Goal: Task Accomplishment & Management: Complete application form

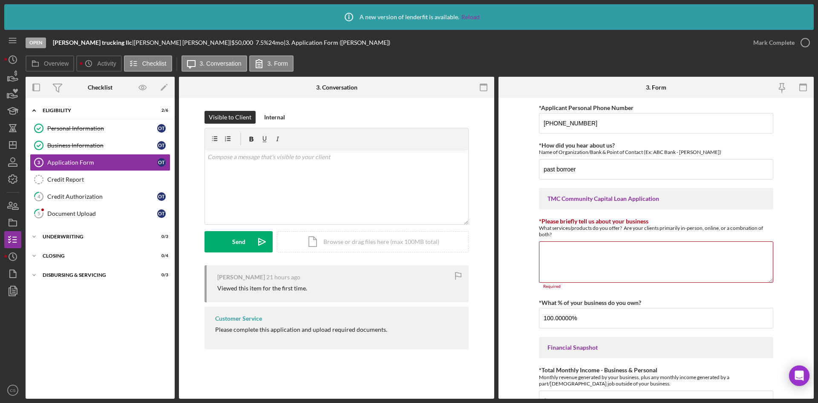
scroll to position [409, 0]
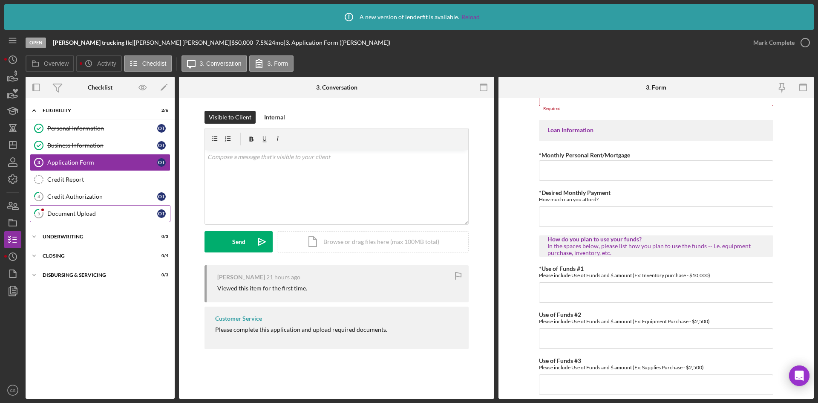
click at [92, 213] on div "Document Upload" at bounding box center [102, 213] width 110 height 7
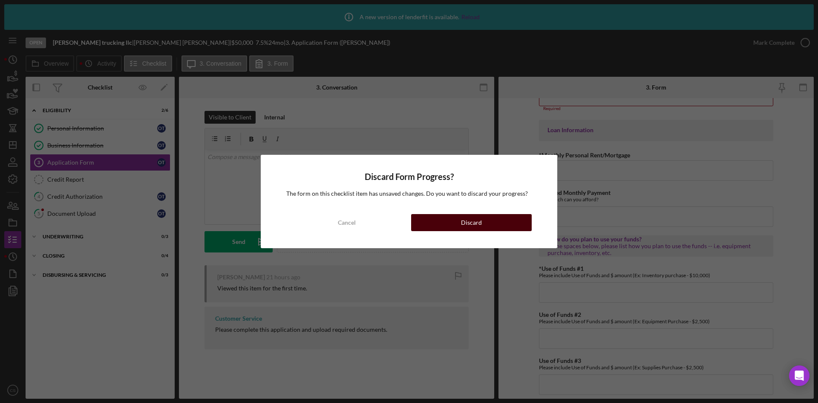
click at [412, 221] on div "Cancel Discard" at bounding box center [408, 222] width 245 height 17
click at [424, 222] on button "Discard" at bounding box center [471, 222] width 121 height 17
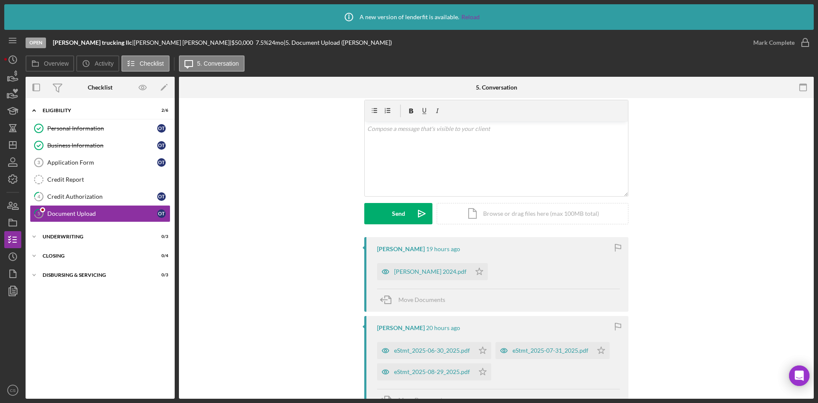
scroll to position [43, 0]
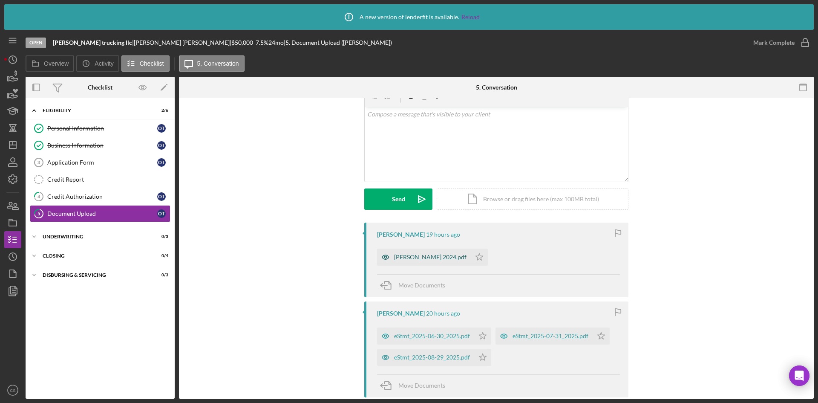
click at [427, 264] on div "[PERSON_NAME] 2024.pdf" at bounding box center [424, 256] width 94 height 17
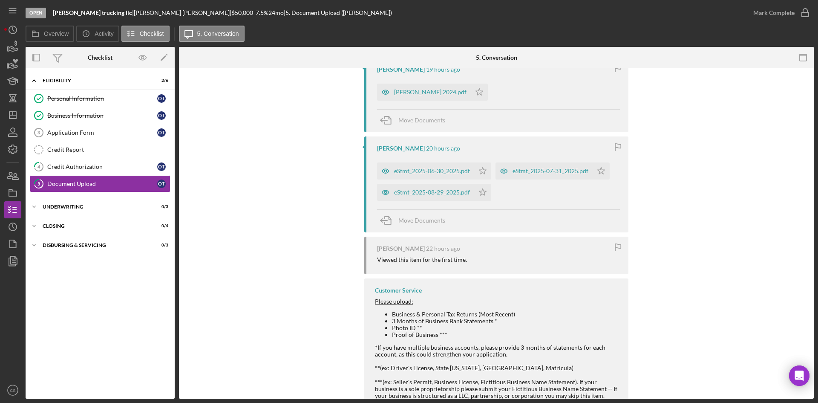
scroll to position [163, 0]
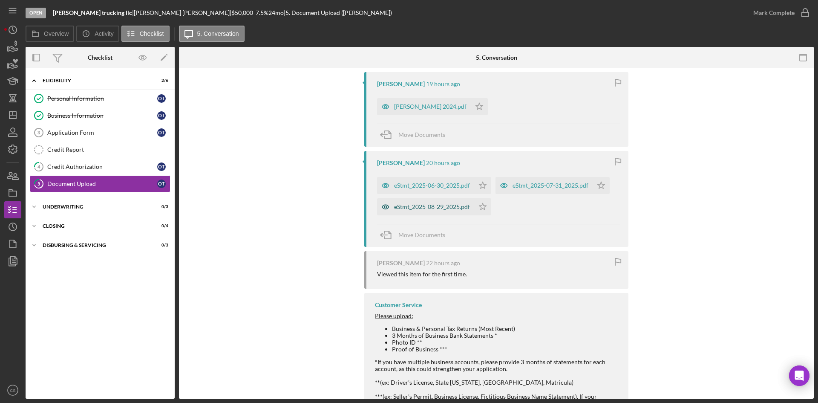
click at [435, 212] on div "eStmt_2025-08-29_2025.pdf" at bounding box center [425, 206] width 97 height 17
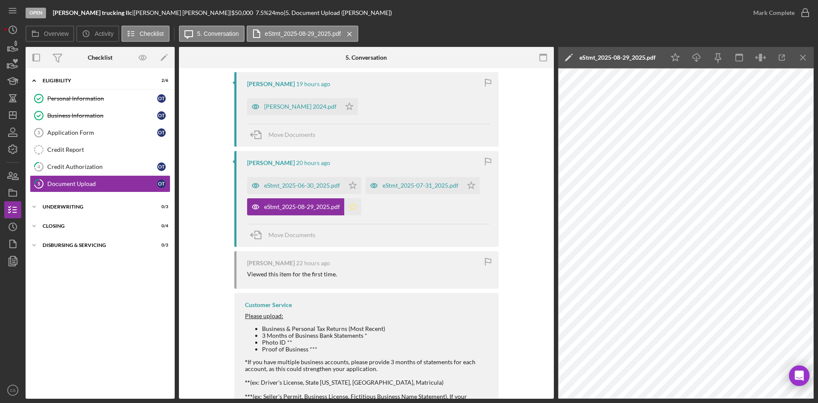
click at [349, 210] on polygon "button" at bounding box center [352, 206] width 7 height 7
click at [437, 191] on div "eStmt_2025-07-31_2025.pdf" at bounding box center [414, 185] width 97 height 17
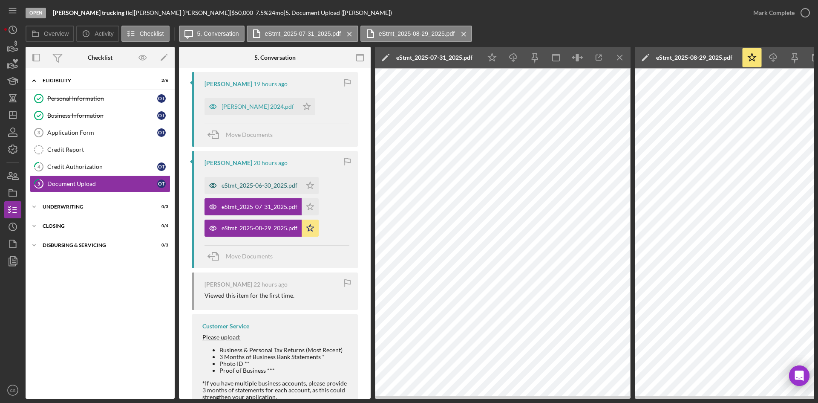
click at [269, 190] on div "eStmt_2025-06-30_2025.pdf" at bounding box center [253, 185] width 97 height 17
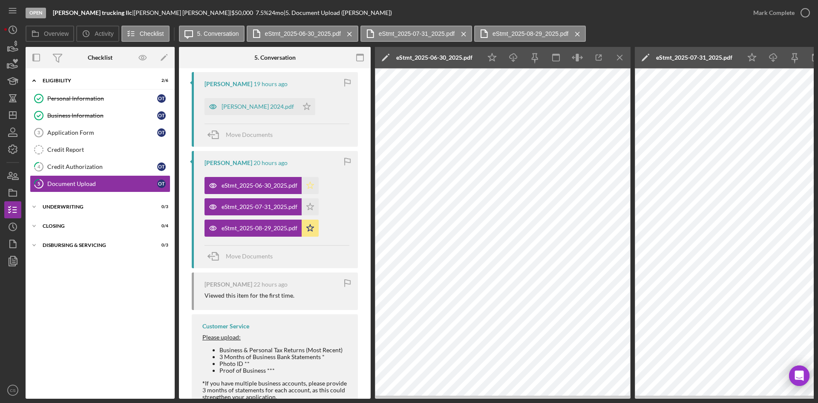
click at [306, 190] on icon "Icon/Star" at bounding box center [310, 185] width 17 height 17
click at [309, 209] on polygon "button" at bounding box center [310, 206] width 7 height 7
click at [269, 111] on div "[PERSON_NAME] 2024.pdf" at bounding box center [252, 106] width 94 height 17
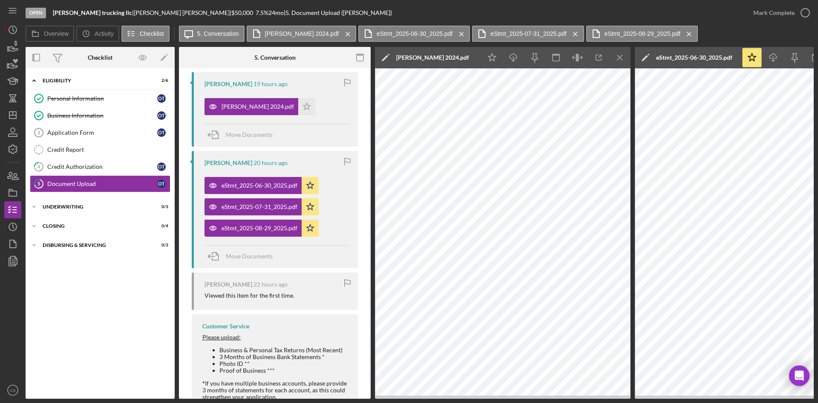
click at [692, 37] on icon "Icon/Menu Close" at bounding box center [689, 33] width 15 height 21
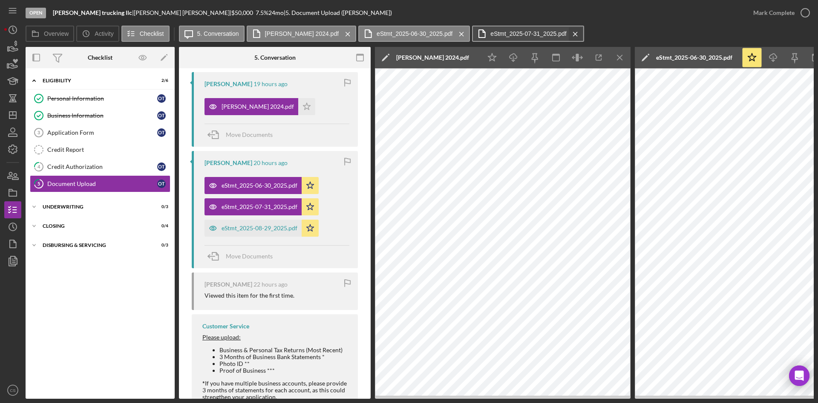
click at [578, 33] on icon "Icon/Menu Close" at bounding box center [575, 33] width 15 height 21
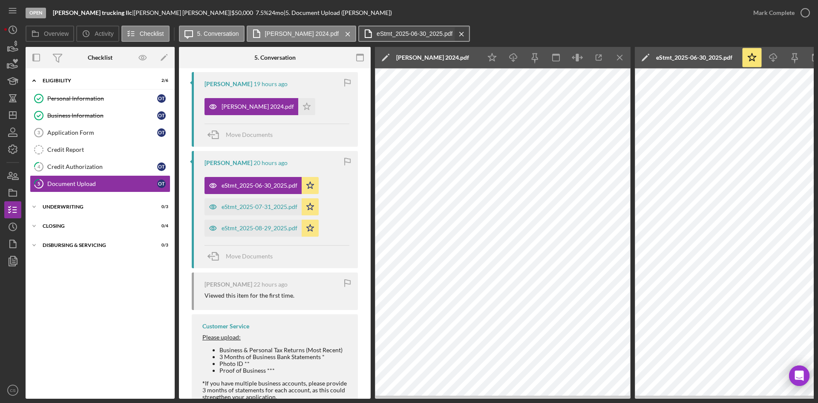
click at [465, 36] on icon "Icon/Menu Close" at bounding box center [461, 33] width 15 height 21
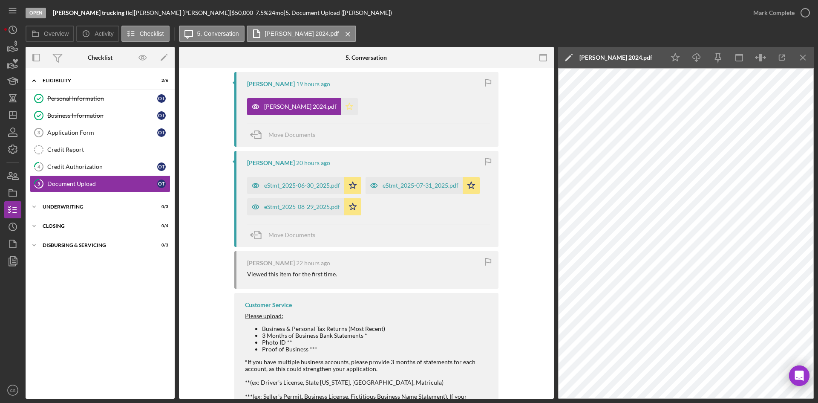
click at [349, 108] on icon "Icon/Star" at bounding box center [349, 106] width 17 height 17
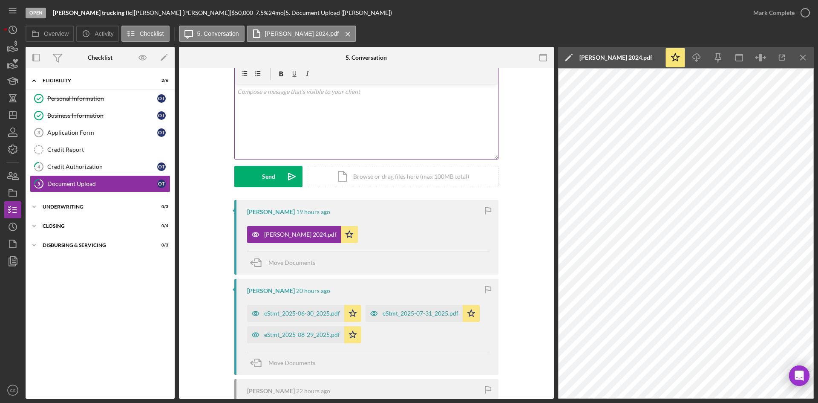
scroll to position [0, 0]
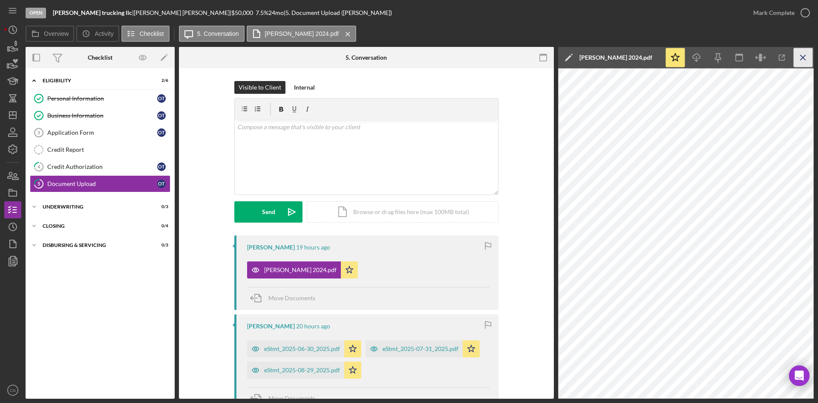
click at [805, 57] on icon "Icon/Menu Close" at bounding box center [803, 57] width 19 height 19
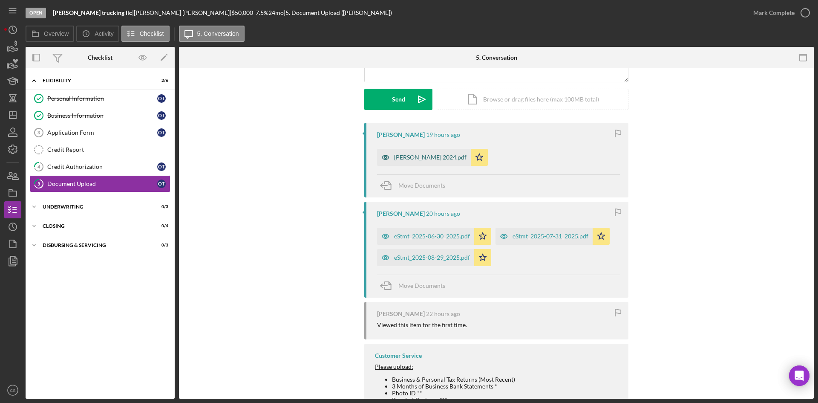
scroll to position [98, 0]
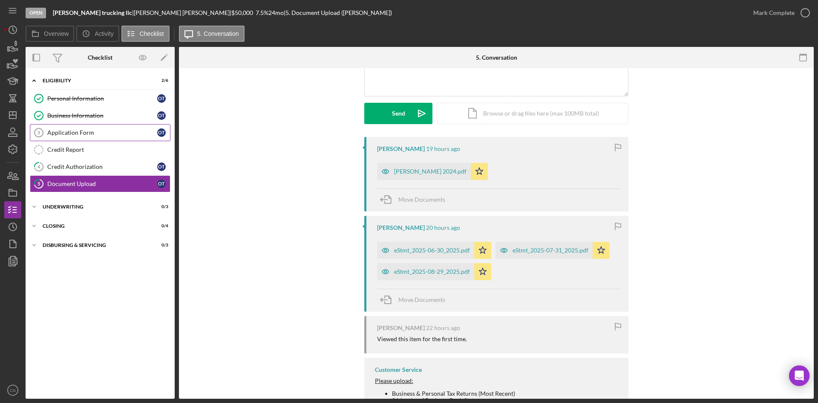
click at [100, 135] on div "Application Form" at bounding box center [102, 132] width 110 height 7
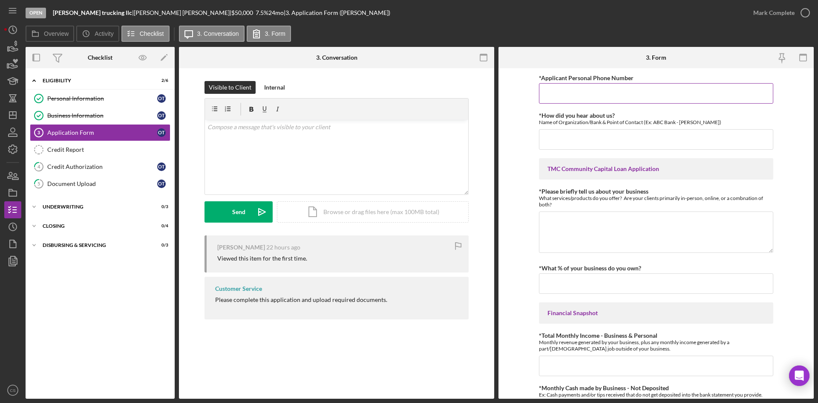
click at [600, 99] on input "*Applicant Personal Phone Number" at bounding box center [656, 93] width 234 height 20
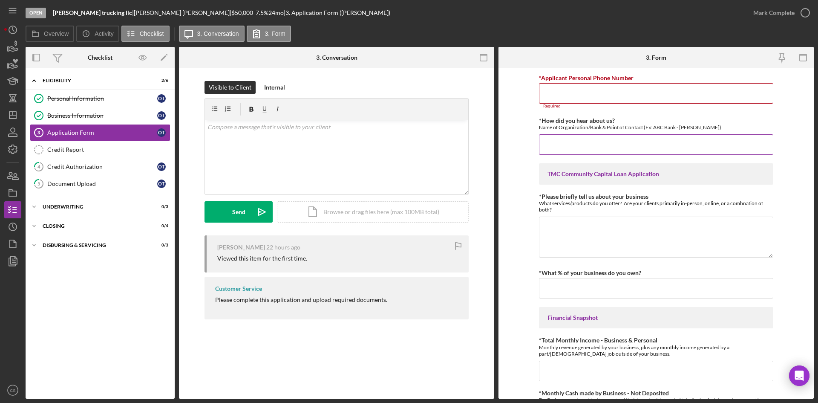
click at [610, 148] on input "*How did you hear about us?" at bounding box center [656, 144] width 234 height 20
click at [592, 93] on input "*Applicant Personal Phone Number" at bounding box center [656, 93] width 234 height 20
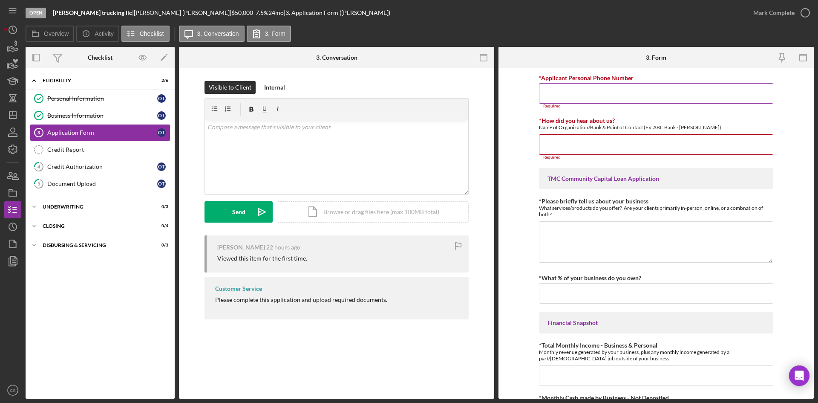
type input "[PHONE_NUMBER]"
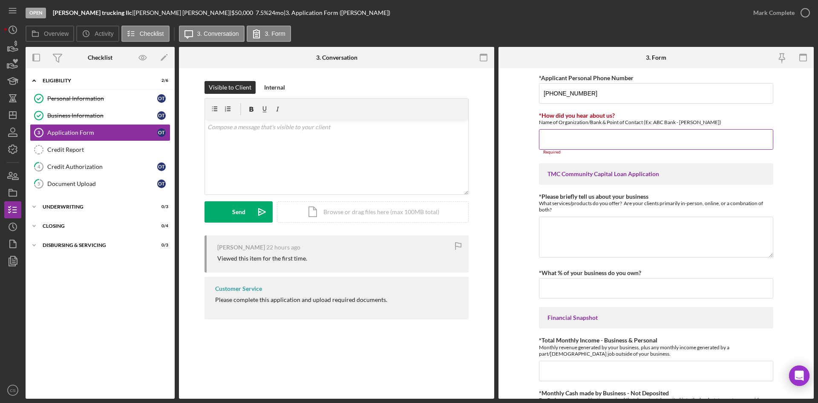
click at [599, 135] on input "*How did you hear about us?" at bounding box center [656, 139] width 234 height 20
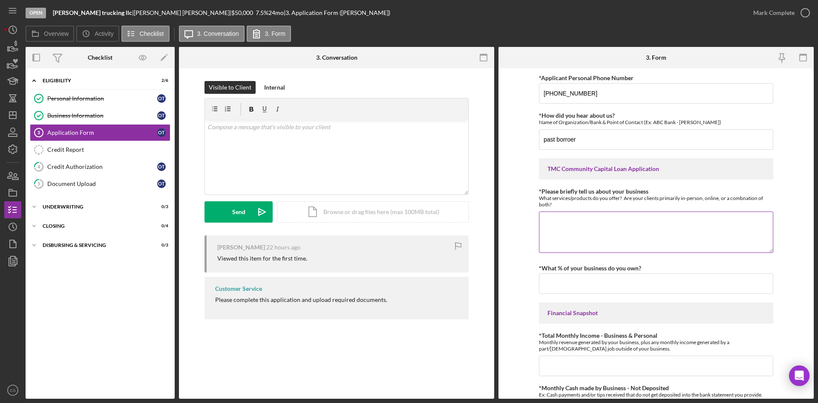
click at [592, 223] on textarea "*Please briefly tell us about your business" at bounding box center [656, 231] width 234 height 41
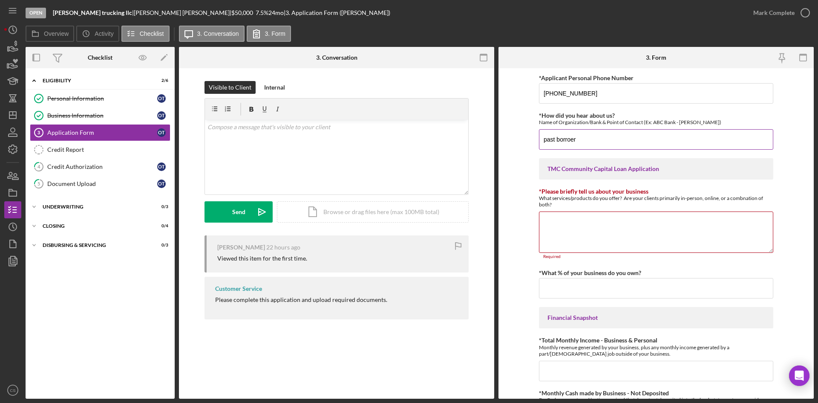
click at [570, 140] on input "past borroer" at bounding box center [656, 139] width 234 height 20
click at [642, 142] on input "past borrower" at bounding box center [656, 139] width 234 height 20
type input "past borrower"
click at [631, 220] on textarea "*Please briefly tell us about your business" at bounding box center [656, 231] width 234 height 41
click at [617, 245] on textarea "*Please briefly tell us about your business" at bounding box center [656, 231] width 234 height 41
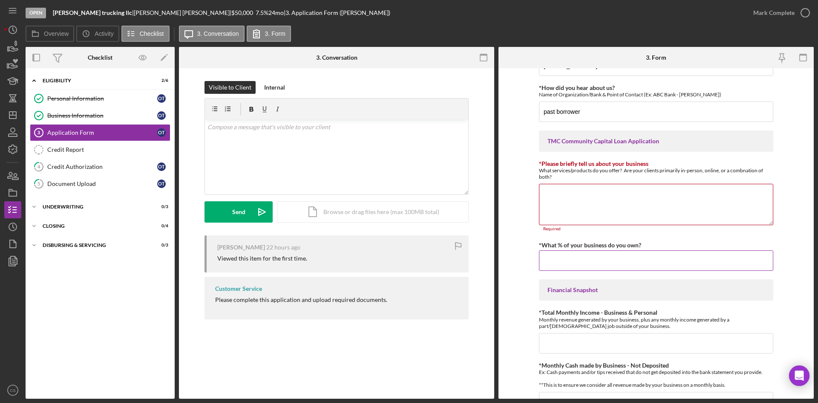
scroll to position [43, 0]
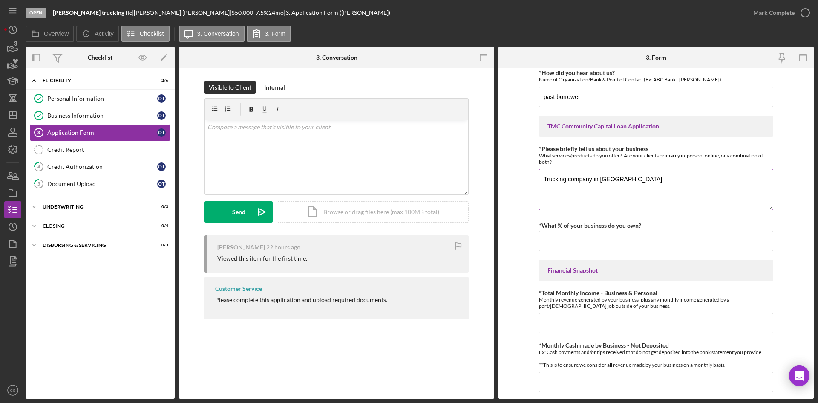
click at [636, 181] on textarea "Trucking company in Central Califonia" at bounding box center [656, 189] width 234 height 41
click at [670, 190] on textarea "Trucking company in Central California" at bounding box center [656, 189] width 234 height 41
type textarea "Trucking company in Central California"
click at [628, 239] on input "*What % of your business do you own?" at bounding box center [656, 241] width 234 height 20
type input "100.00000%"
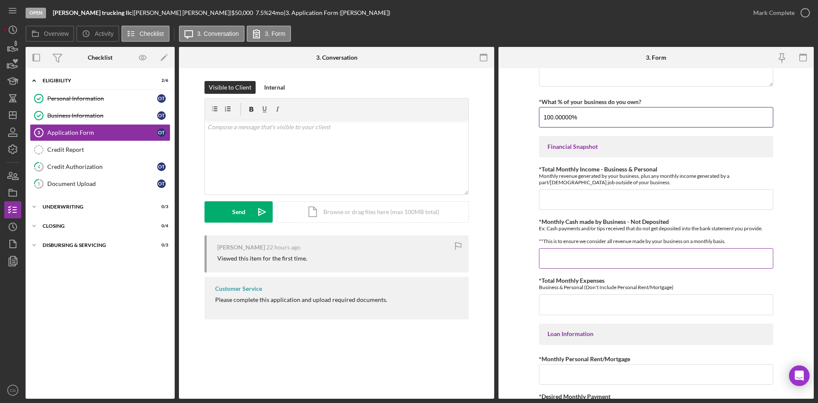
scroll to position [170, 0]
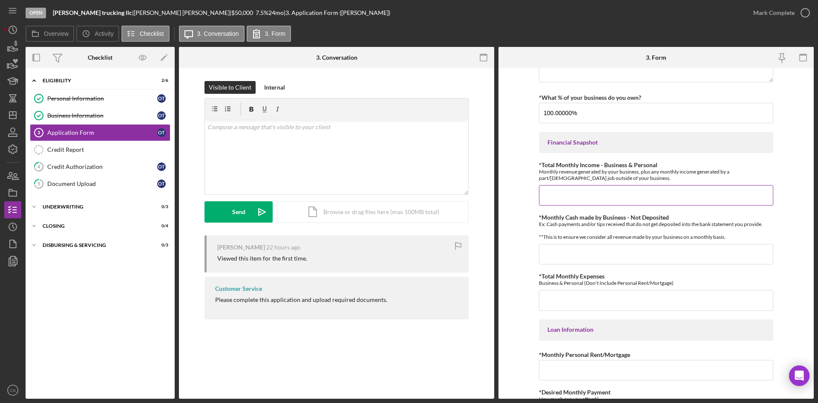
click at [603, 195] on input "*Total Monthly Income - Business & Personal" at bounding box center [656, 195] width 234 height 20
type input "$20,000"
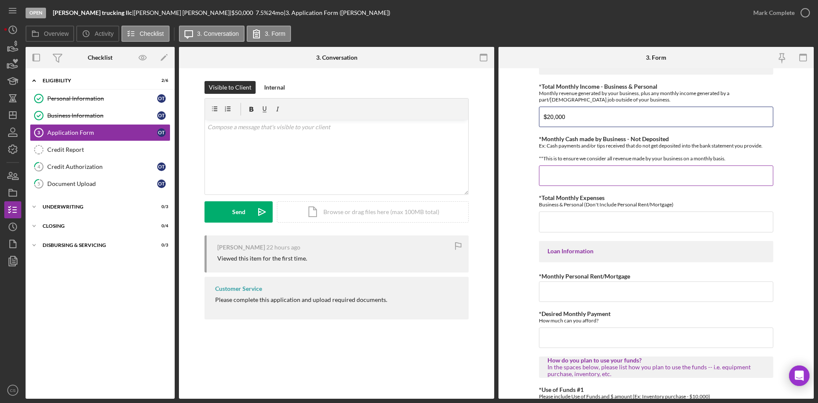
scroll to position [256, 0]
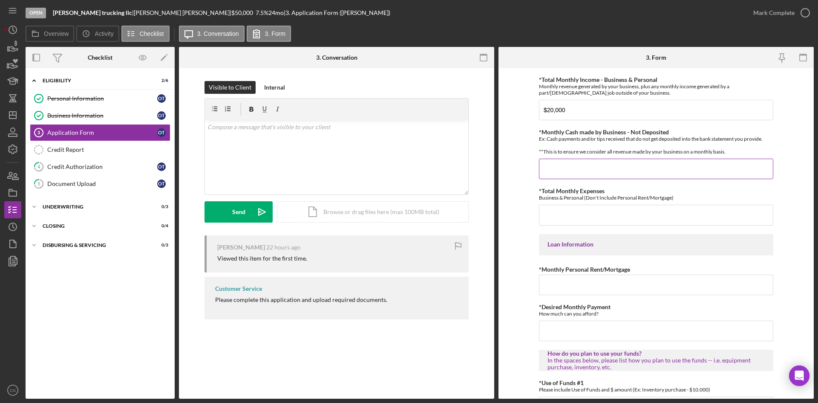
click at [596, 172] on input "*Monthly Cash made by Business - Not Deposited" at bounding box center [656, 168] width 234 height 20
type input "$0"
click at [588, 216] on input "*Total Monthly Expenses" at bounding box center [656, 215] width 234 height 20
type input "$7,000"
click at [592, 294] on input "*Monthly Personal Rent/Mortgage" at bounding box center [656, 284] width 234 height 20
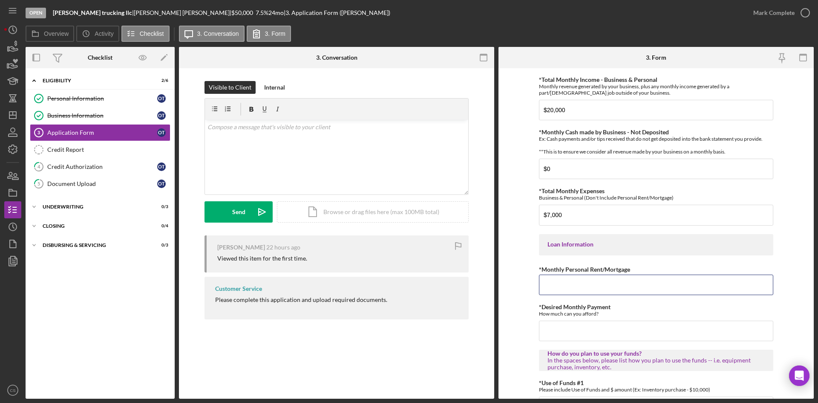
type input "$600"
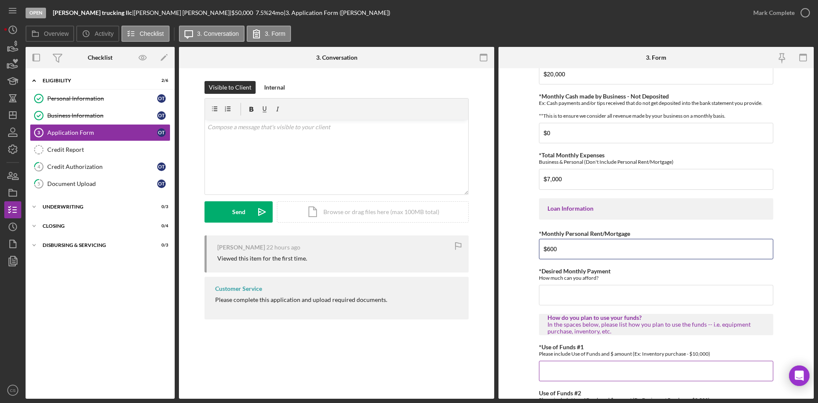
scroll to position [341, 0]
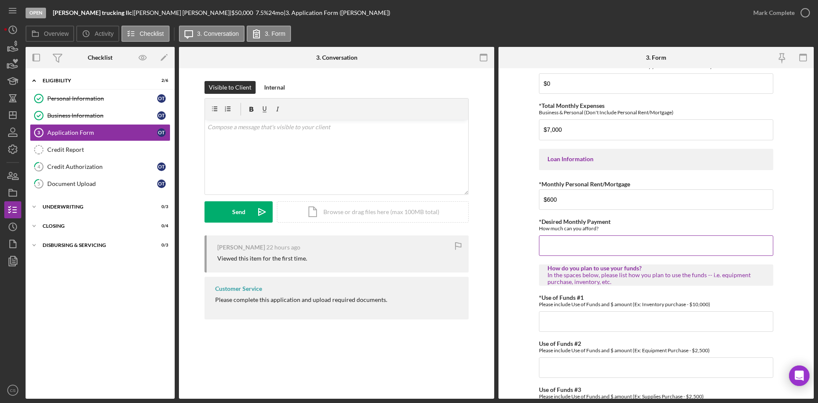
click at [571, 251] on input "*Desired Monthly Payment" at bounding box center [656, 245] width 234 height 20
type input "$1,000"
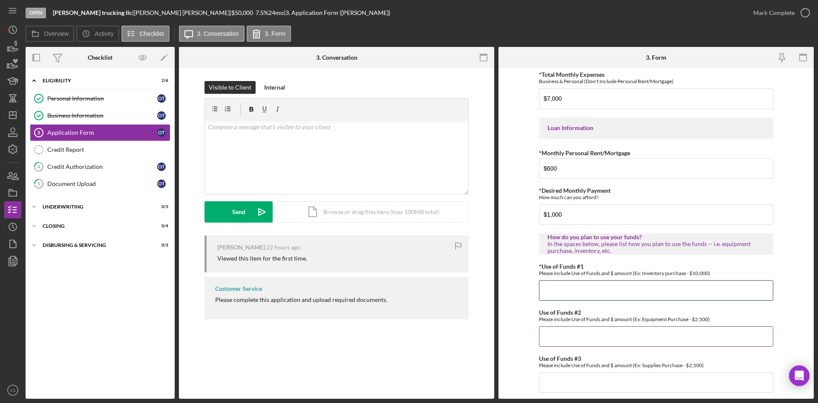
scroll to position [403, 0]
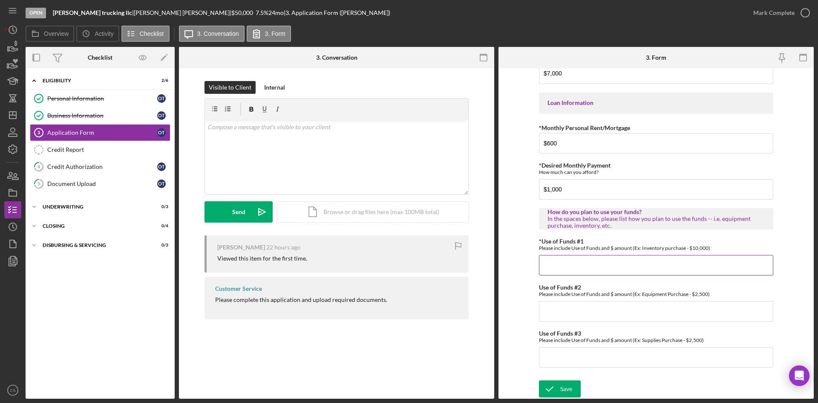
click at [568, 271] on input "*Use of Funds #1" at bounding box center [656, 265] width 234 height 20
type input "payroll"
click at [589, 315] on input "Use of Funds #2" at bounding box center [656, 311] width 234 height 20
type input "Ads -"
click at [585, 364] on input "Use of Funds #3" at bounding box center [656, 357] width 234 height 20
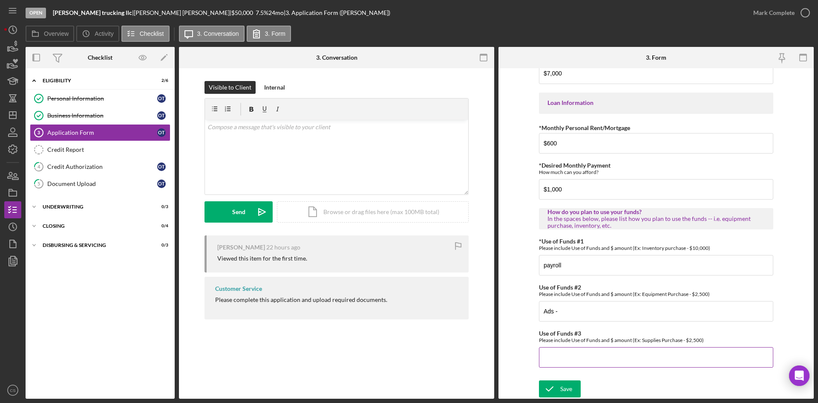
click at [586, 359] on input "Use of Funds #3" at bounding box center [656, 357] width 234 height 20
click at [78, 182] on div "Document Upload" at bounding box center [102, 183] width 110 height 7
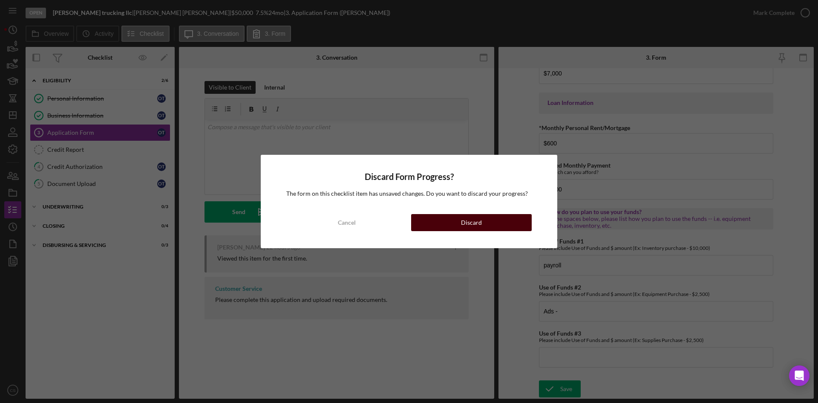
click at [449, 224] on button "Discard" at bounding box center [471, 222] width 121 height 17
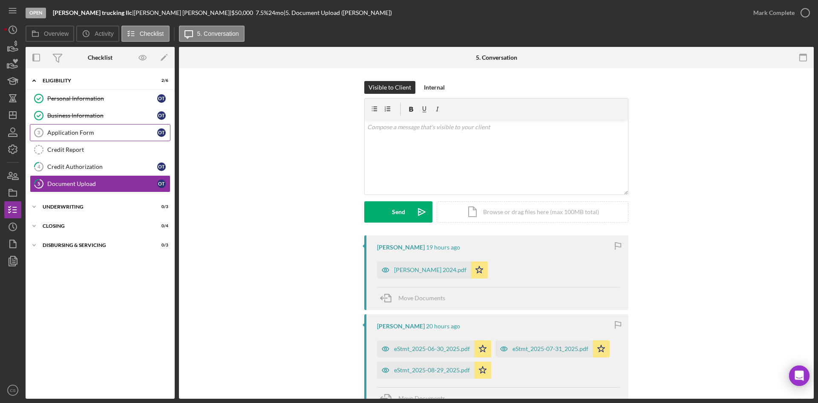
click at [97, 124] on link "Application Form 3 Application Form o t" at bounding box center [100, 132] width 141 height 17
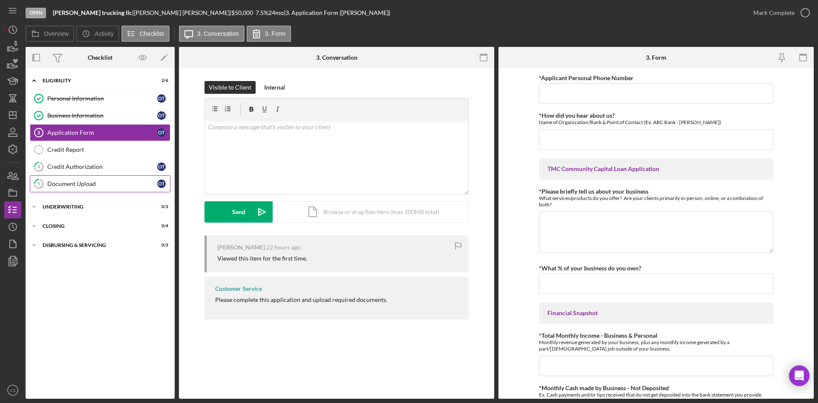
click at [100, 193] on div "Personal Information Personal Information o t Business Information Business Inf…" at bounding box center [100, 143] width 149 height 107
click at [98, 183] on div "Document Upload" at bounding box center [102, 183] width 110 height 7
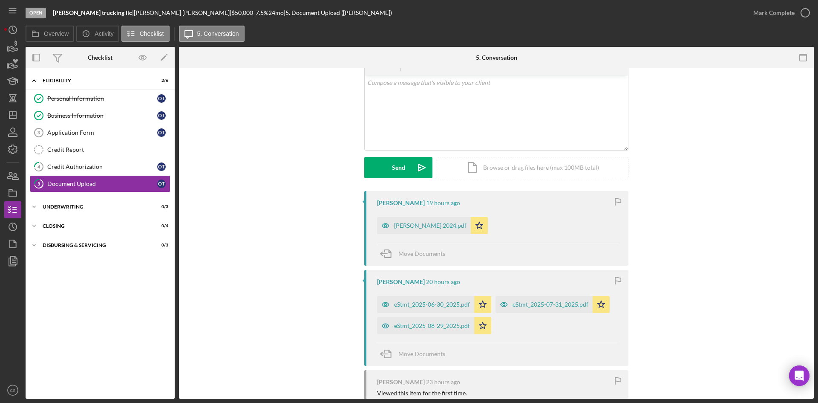
scroll to position [85, 0]
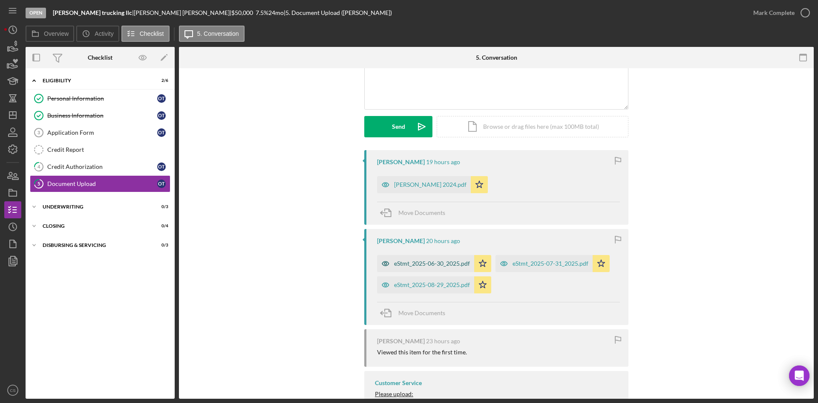
click at [430, 261] on div "eStmt_2025-06-30_2025.pdf" at bounding box center [432, 263] width 76 height 7
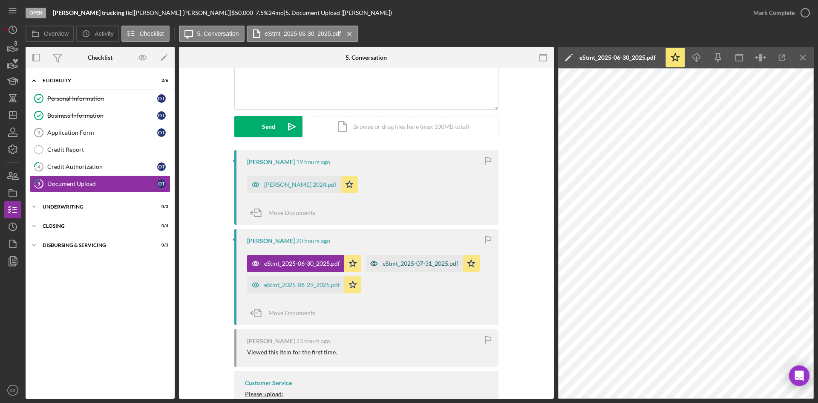
click at [400, 255] on div "eStmt_2025-07-31_2025.pdf" at bounding box center [414, 263] width 97 height 17
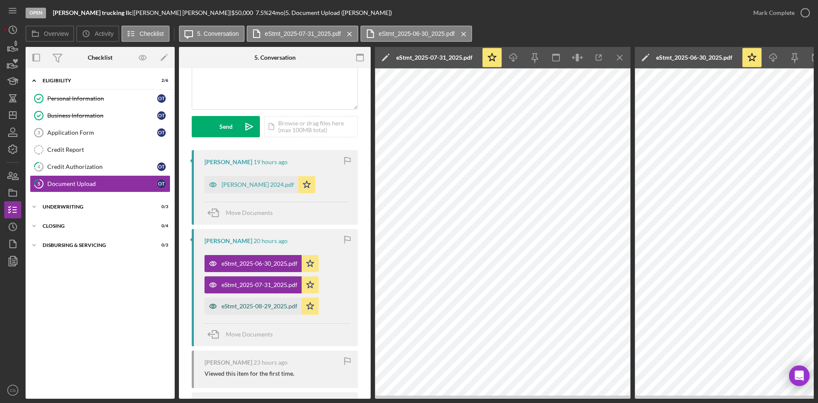
click at [248, 308] on div "eStmt_2025-08-29_2025.pdf" at bounding box center [260, 306] width 76 height 7
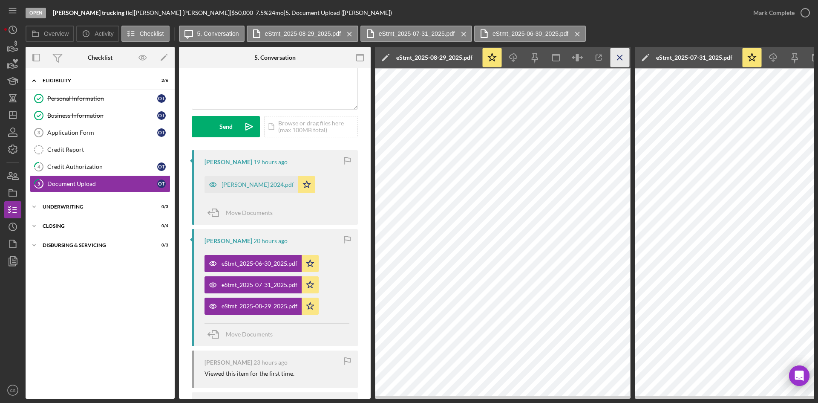
click at [614, 58] on icon "Icon/Menu Close" at bounding box center [620, 57] width 19 height 19
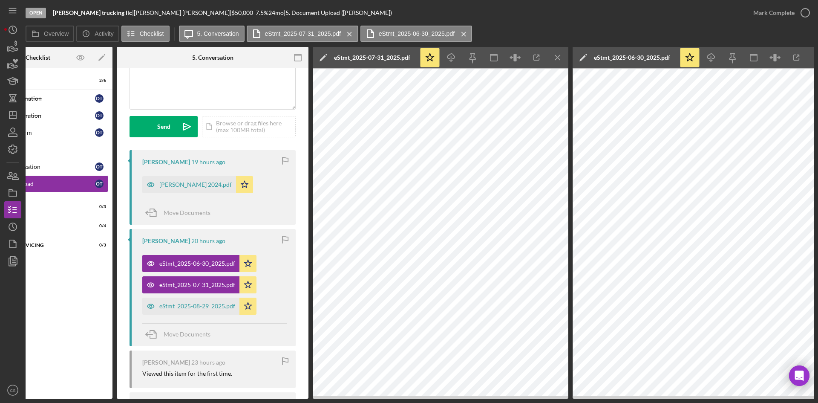
scroll to position [0, 77]
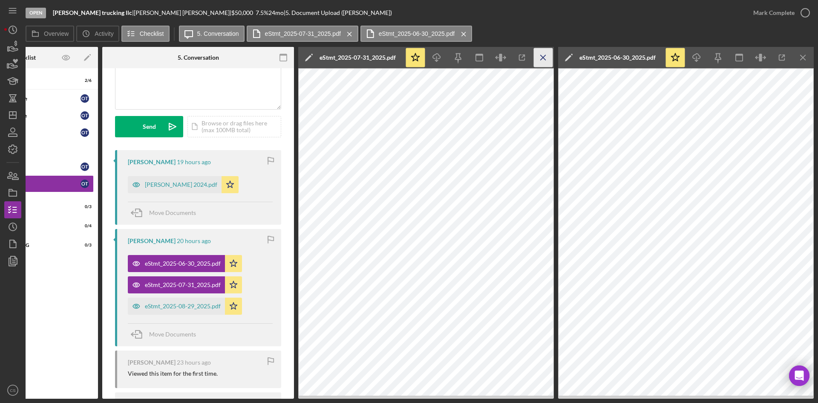
click at [538, 61] on icon "Icon/Menu Close" at bounding box center [543, 57] width 19 height 19
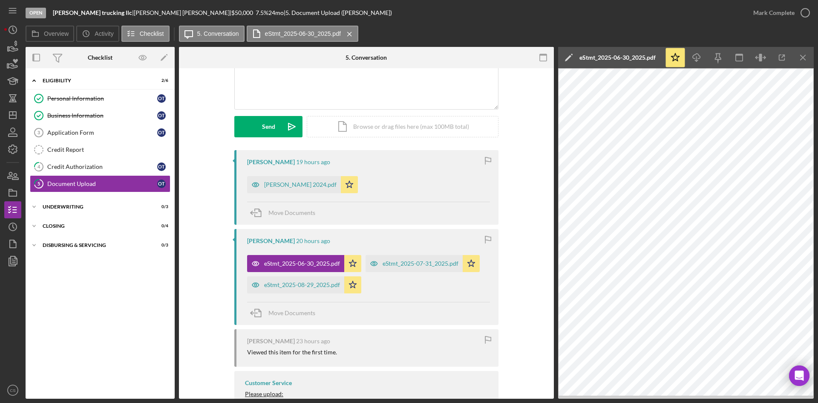
scroll to position [0, 0]
click at [803, 59] on icon "Icon/Menu Close" at bounding box center [803, 57] width 19 height 19
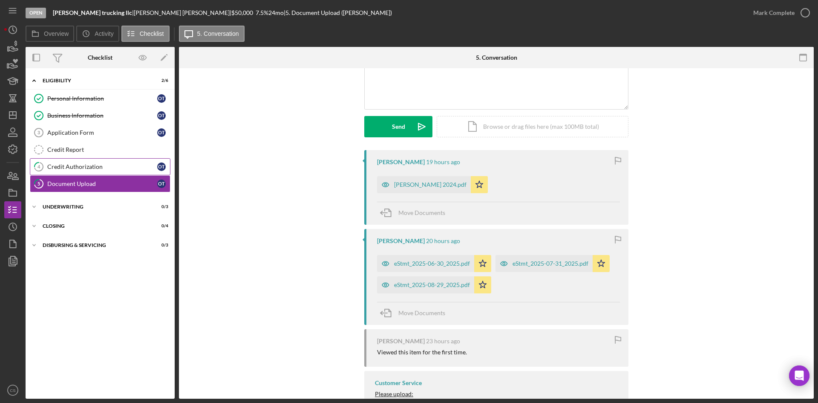
click at [94, 169] on div "Credit Authorization" at bounding box center [102, 166] width 110 height 7
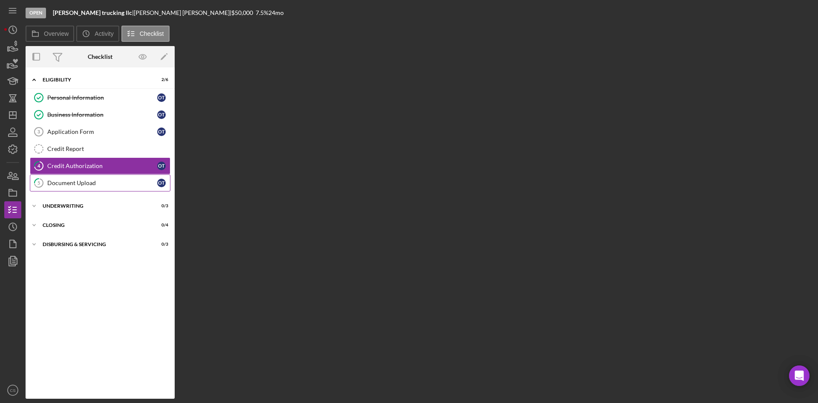
click at [107, 182] on div "Document Upload" at bounding box center [102, 182] width 110 height 7
